Goal: Information Seeking & Learning: Learn about a topic

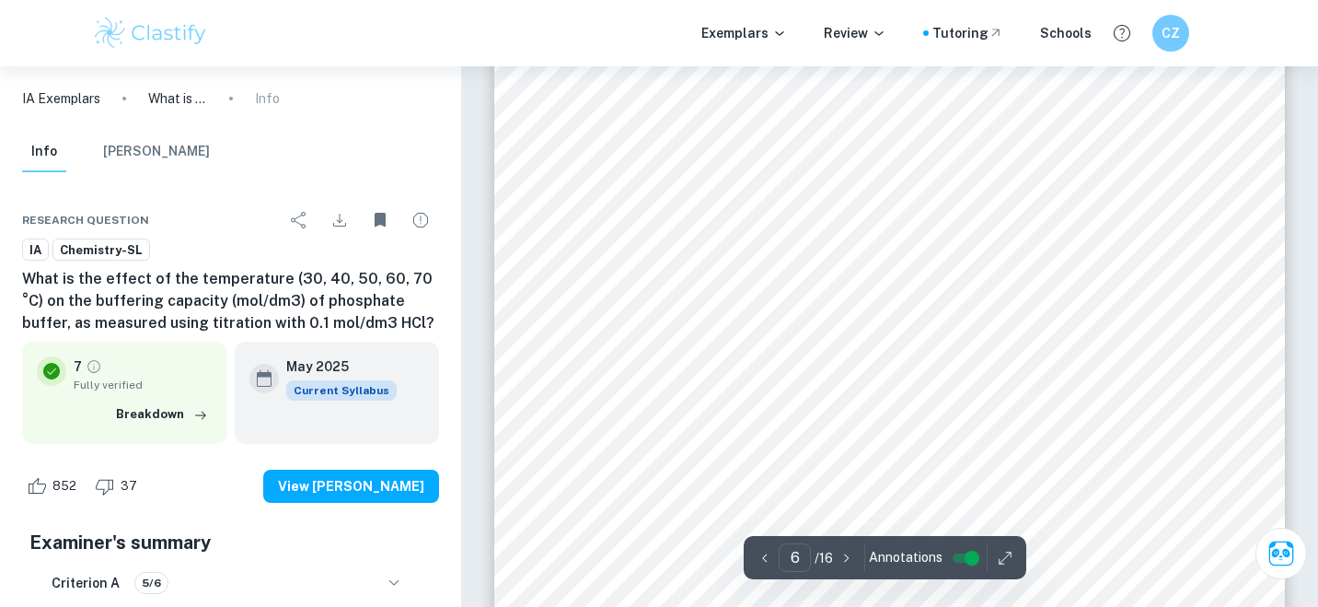
scroll to position [5946, 0]
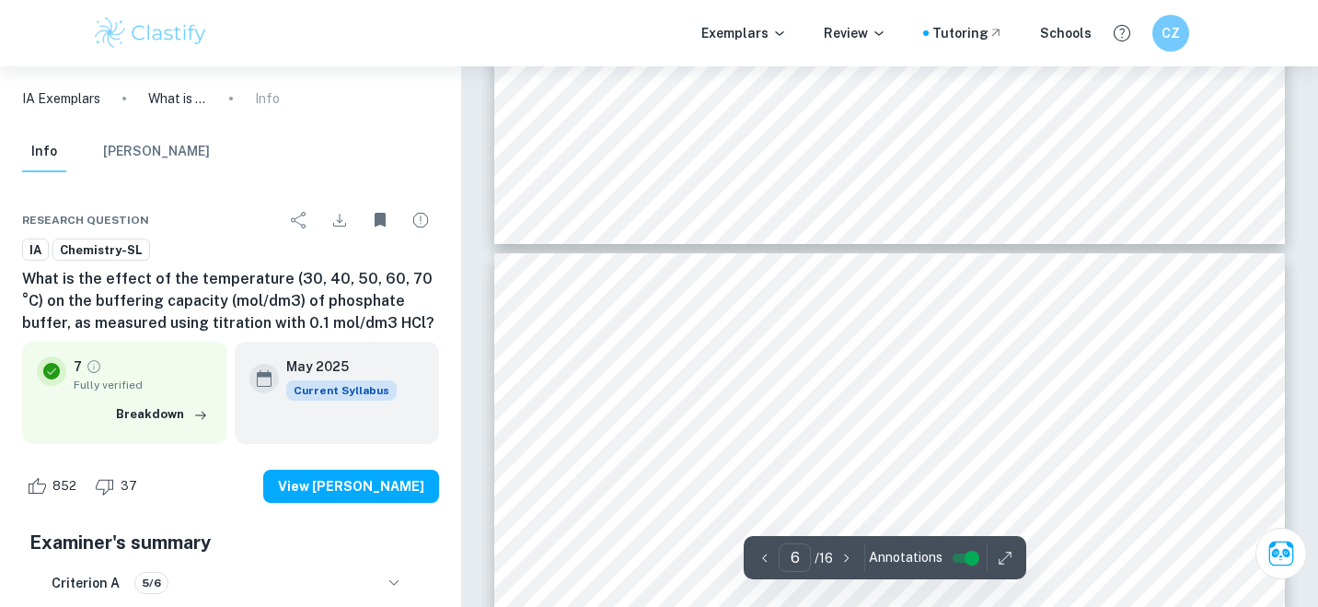
type input "7"
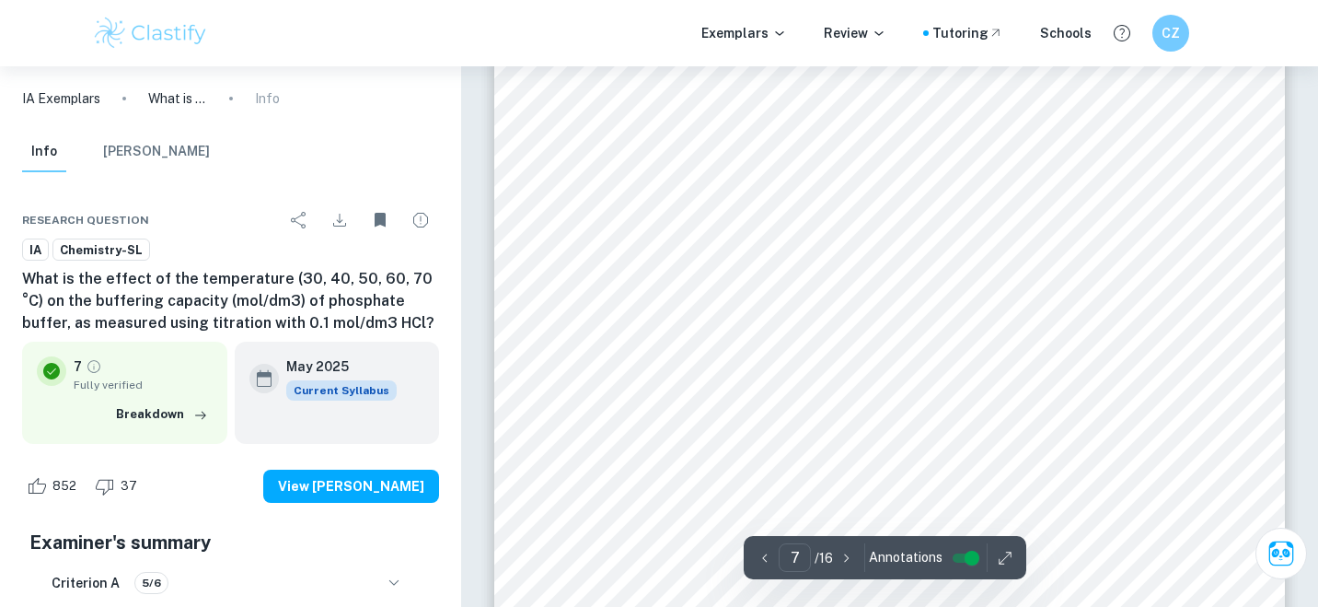
scroll to position [7074, 0]
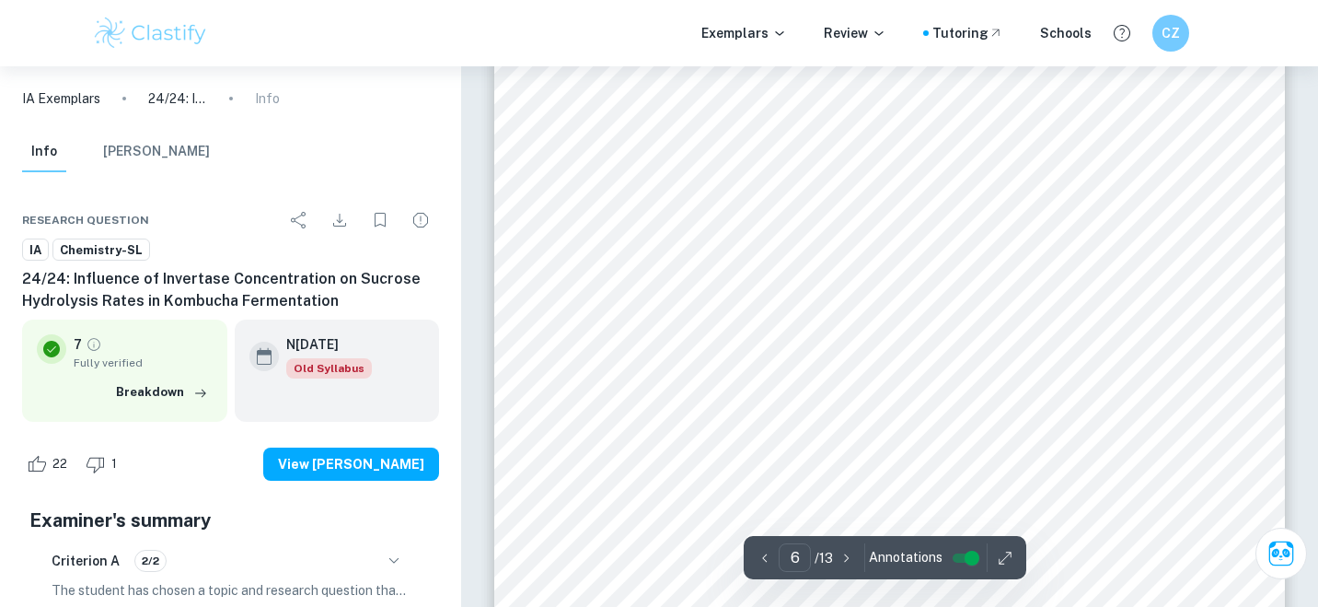
scroll to position [5997, 0]
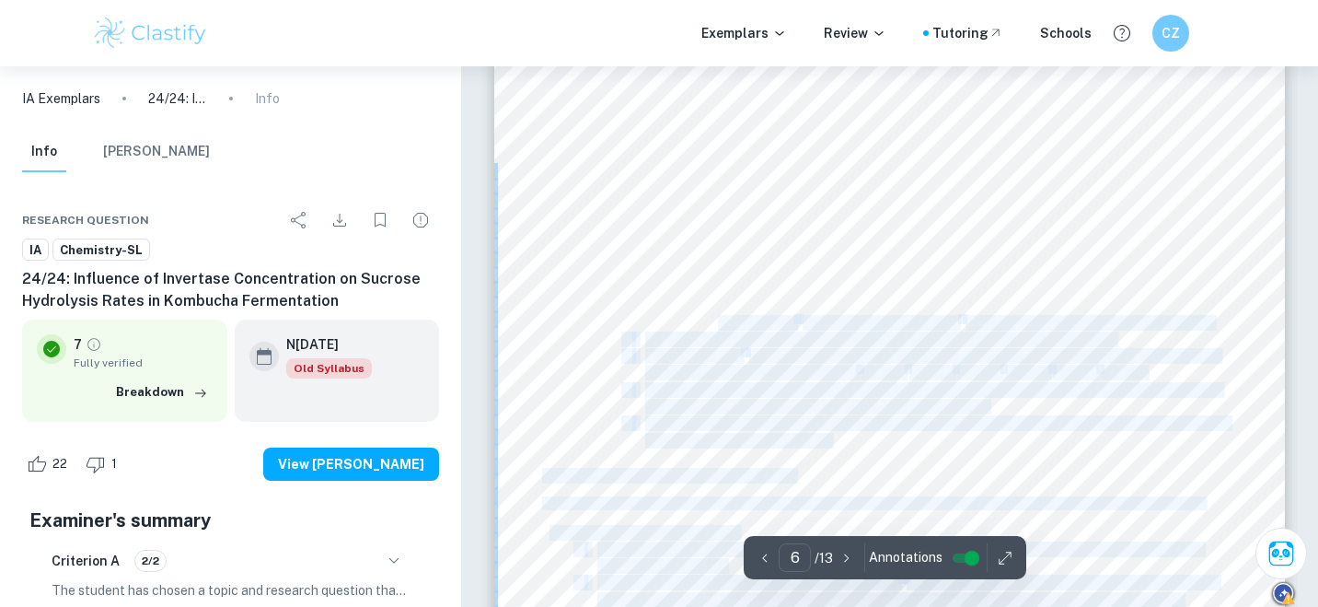
drag, startPoint x: 847, startPoint y: 439, endPoint x: 717, endPoint y: 326, distance: 172.3
click at [717, 326] on div "Chemistry SL Internal Assessment N24 6 Preparation 4: Invertase Solution Prepar…" at bounding box center [889, 414] width 791 height 1119
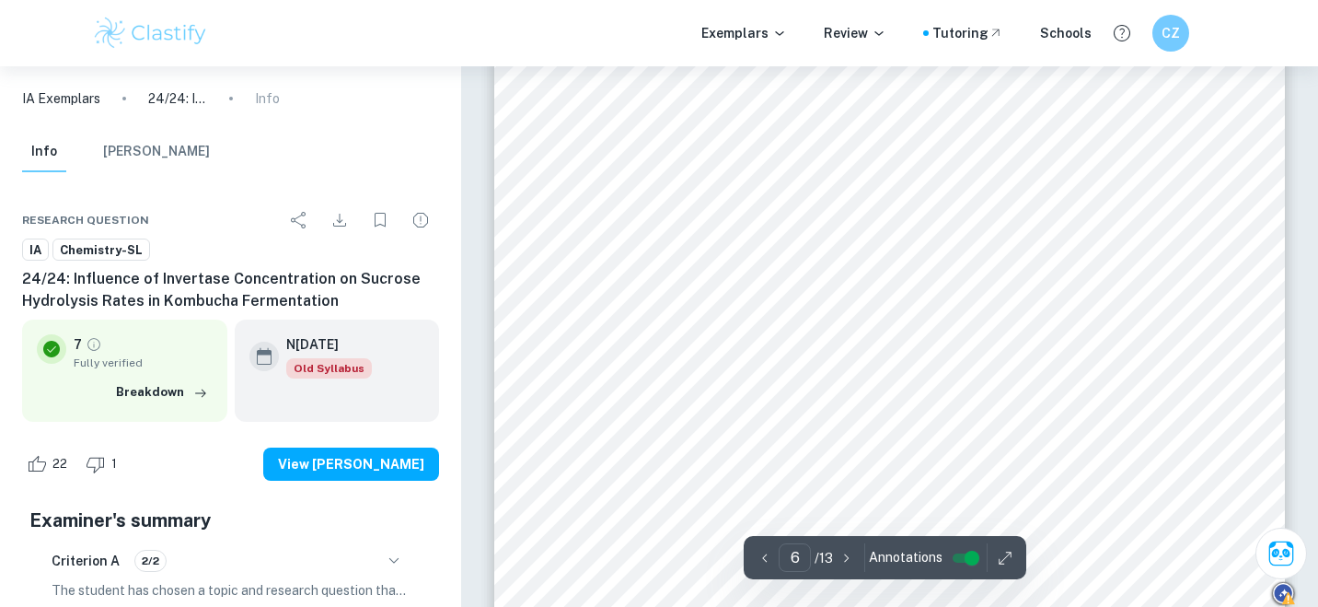
click at [718, 326] on span "Afterward, using a 50 cm" at bounding box center [719, 323] width 149 height 15
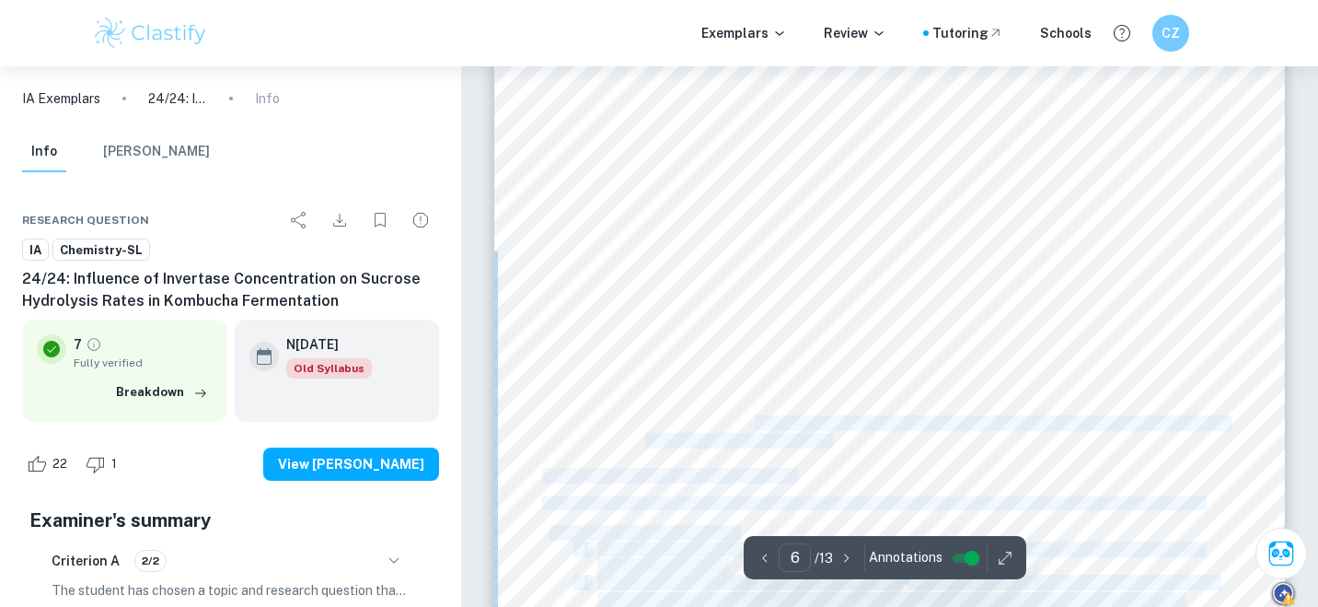
drag, startPoint x: 831, startPoint y: 434, endPoint x: 757, endPoint y: 427, distance: 74.9
click at [757, 427] on div "Chemistry SL Internal Assessment N24 6 Preparation 4: Invertase Solution Prepar…" at bounding box center [889, 414] width 791 height 1119
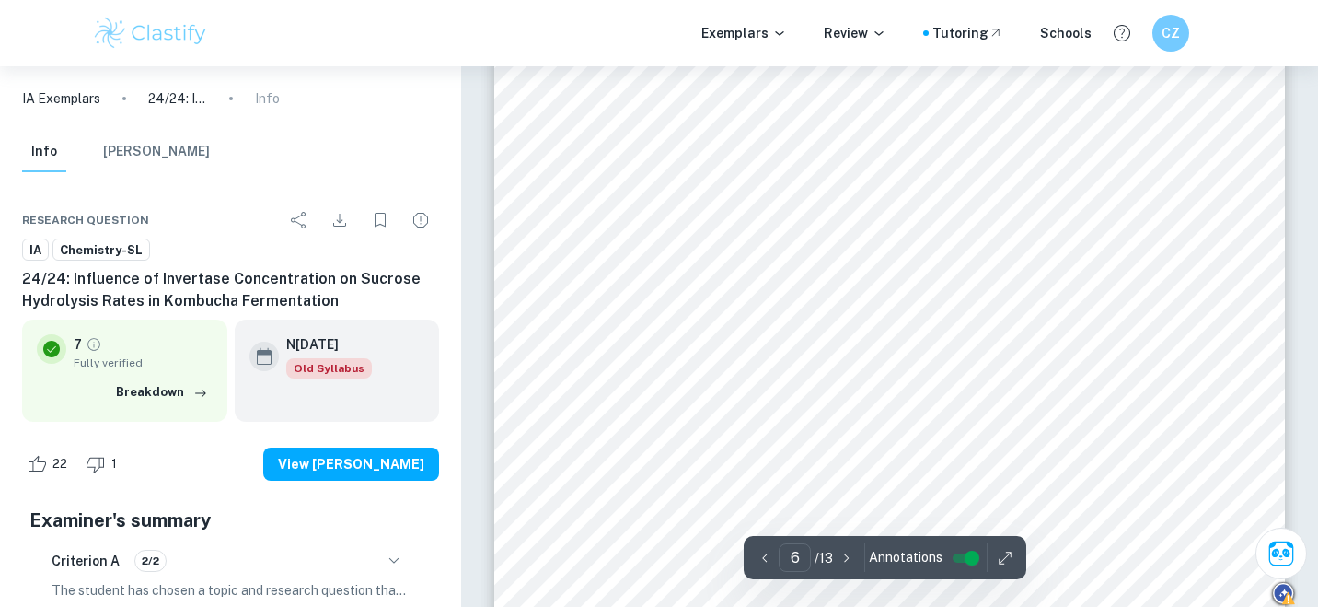
click at [750, 422] on span "Once time was reached, the five conical flasks of the first series were placed …" at bounding box center [937, 423] width 584 height 15
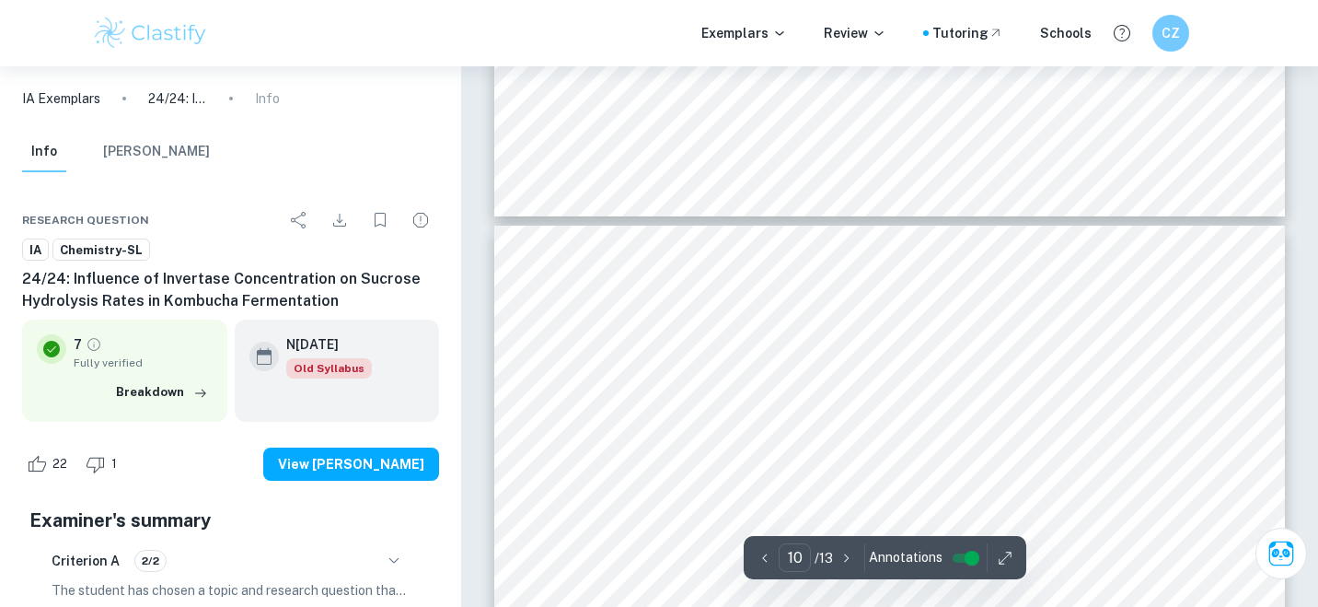
type input "9"
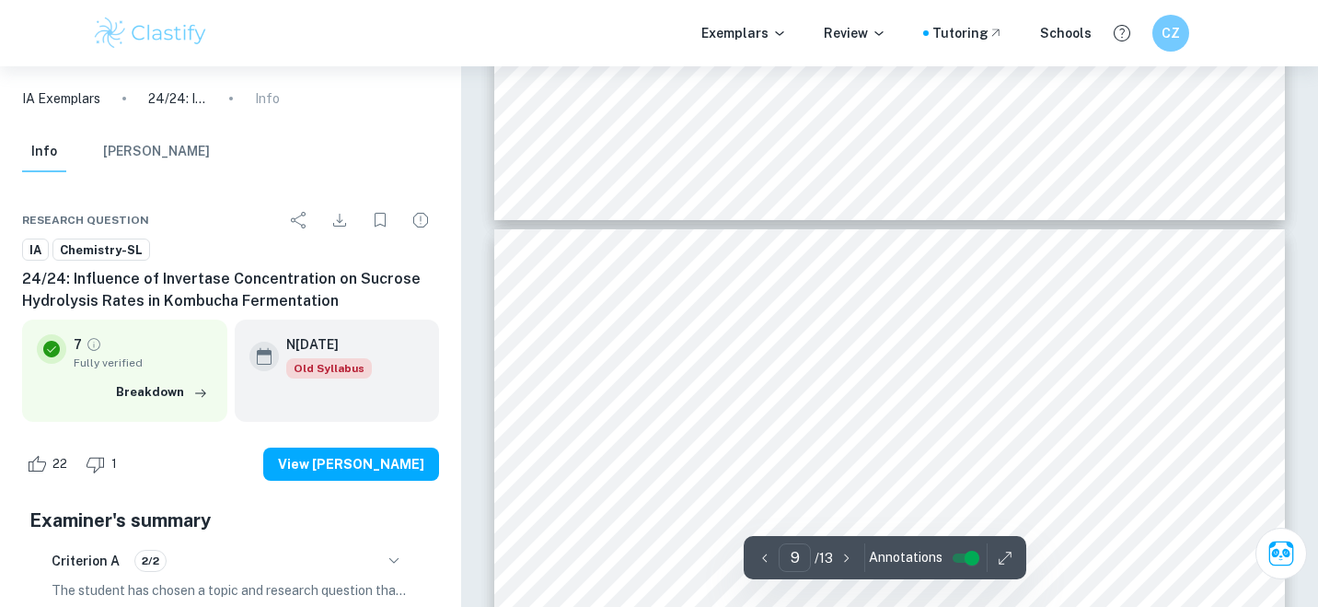
scroll to position [8973, 0]
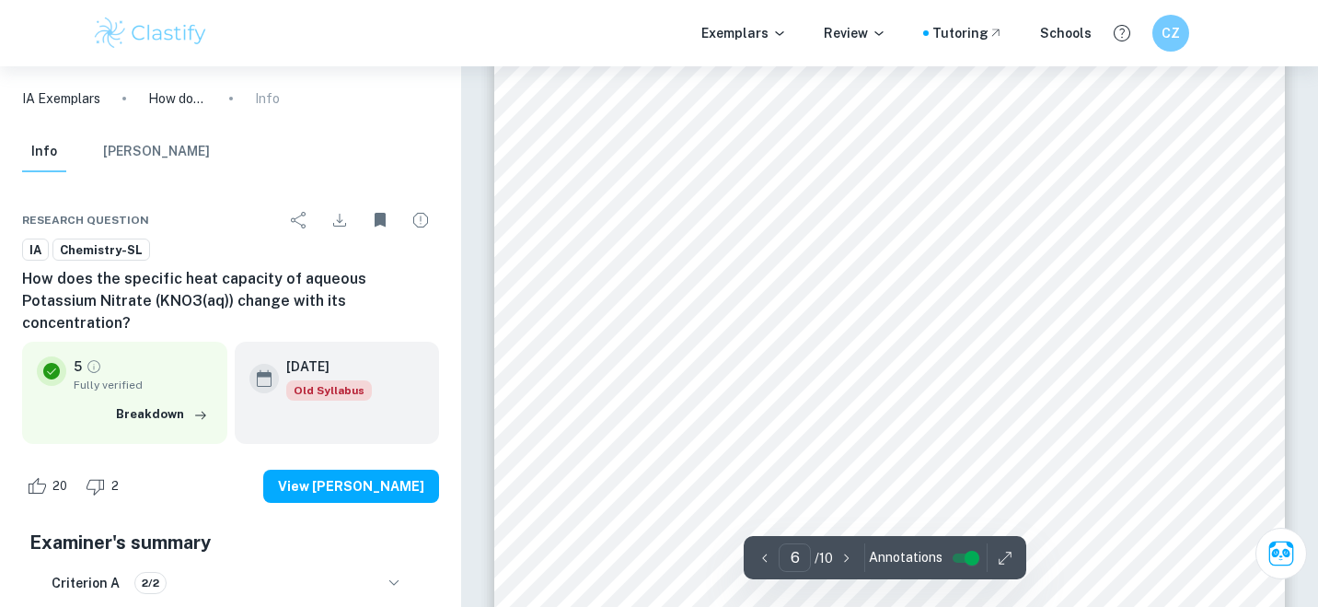
scroll to position [6211, 0]
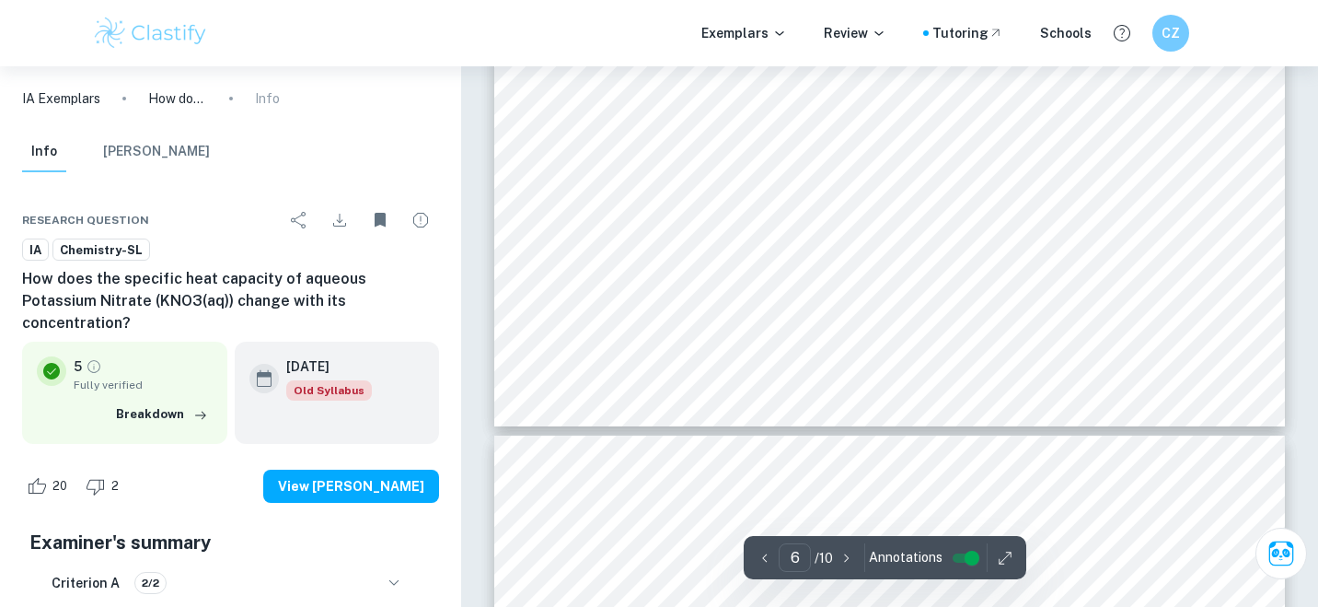
type input "7"
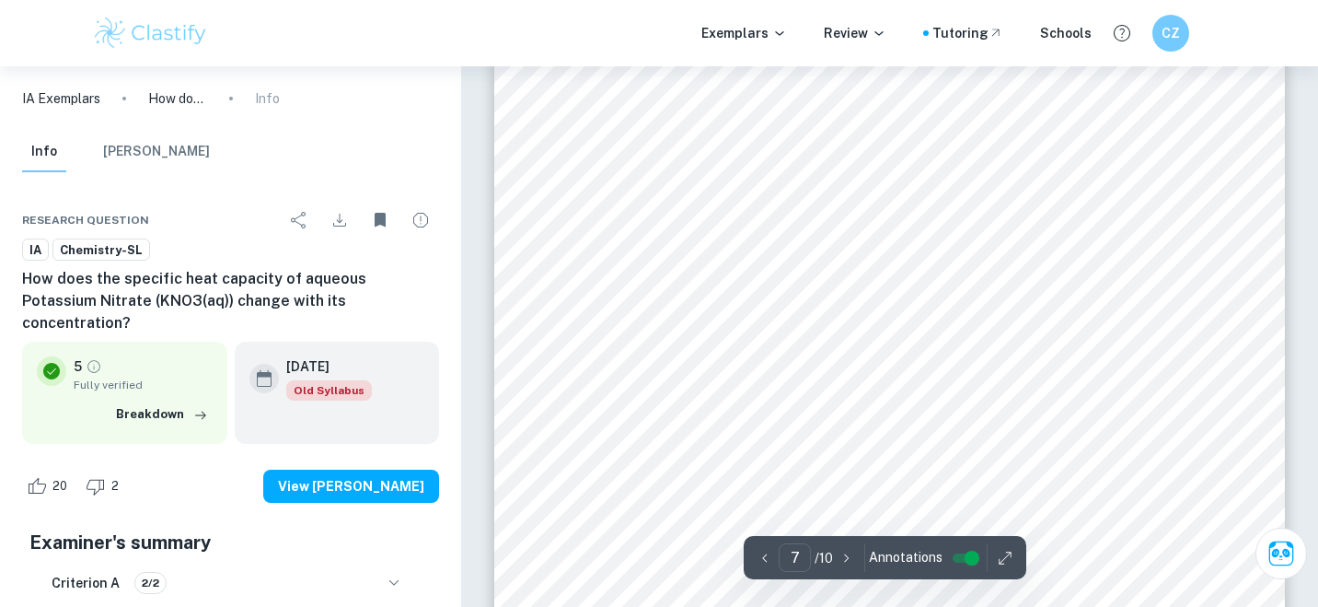
scroll to position [7179, 0]
